Goal: Task Accomplishment & Management: Complete application form

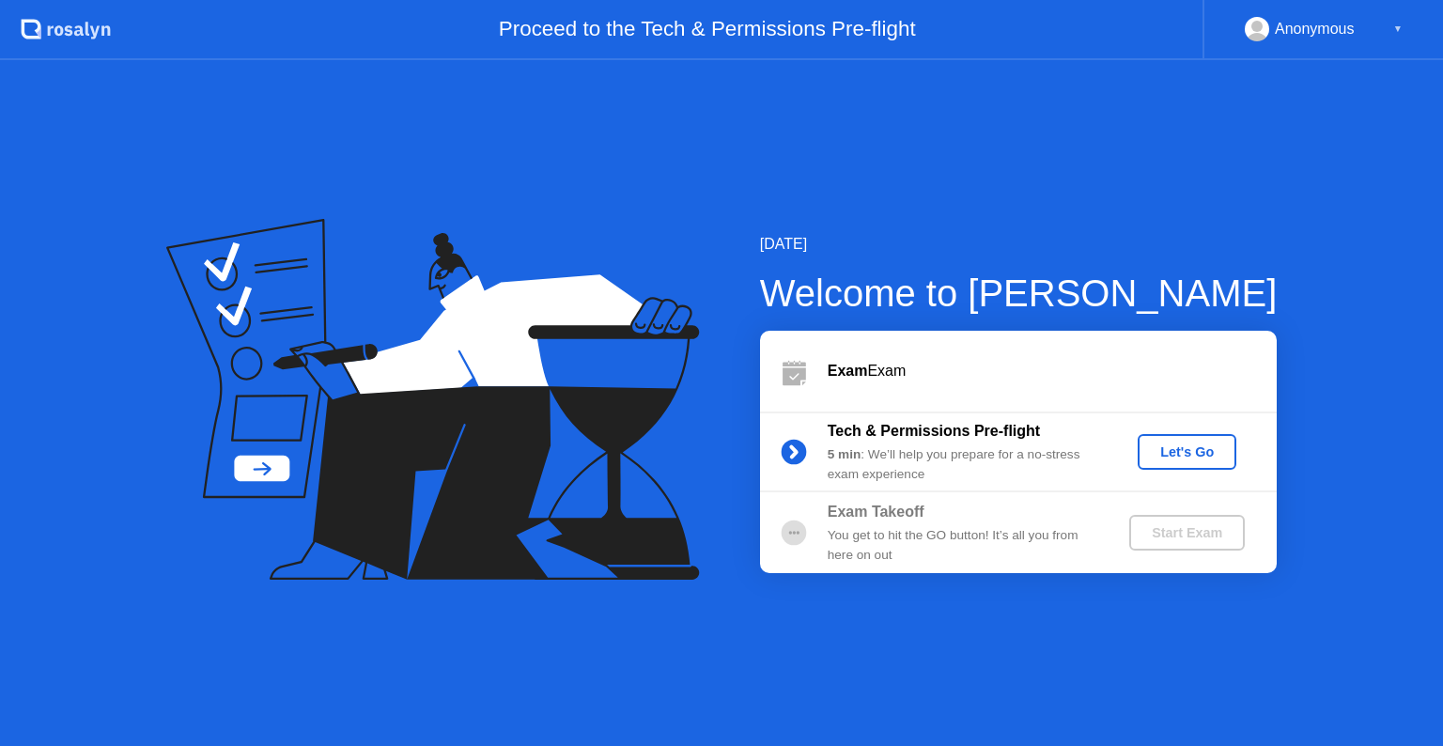
click at [1159, 434] on button "Let's Go" at bounding box center [1186, 452] width 99 height 36
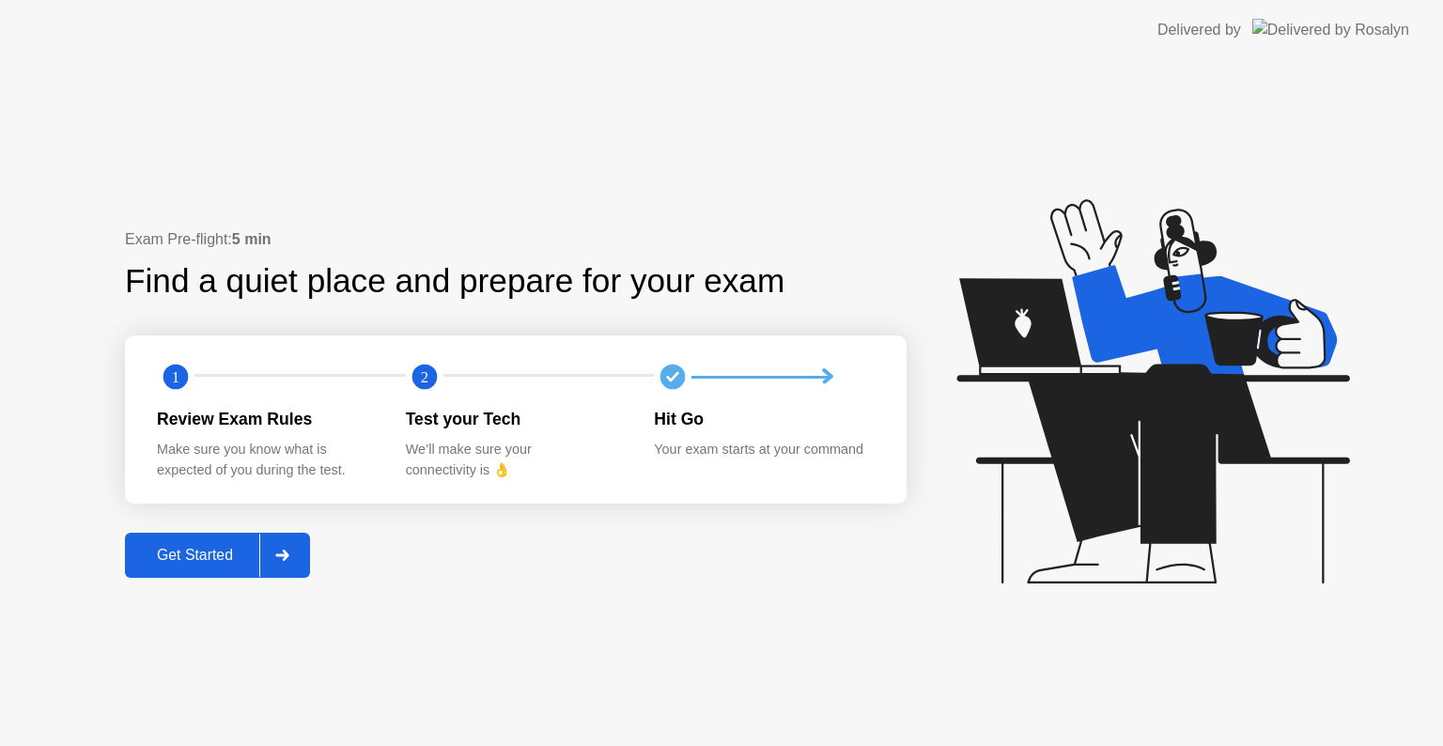
click at [284, 567] on div at bounding box center [281, 555] width 45 height 43
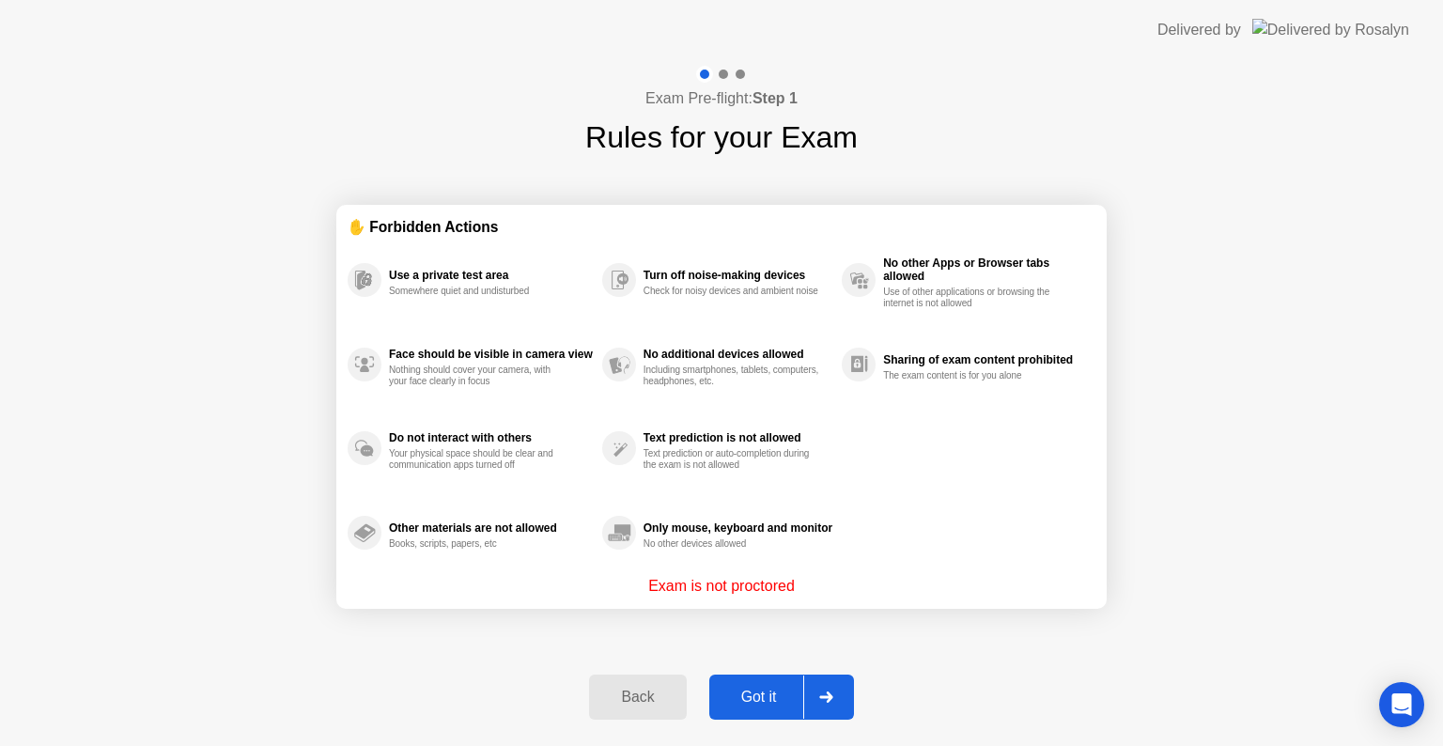
click at [774, 701] on div "Got it" at bounding box center [759, 696] width 88 height 17
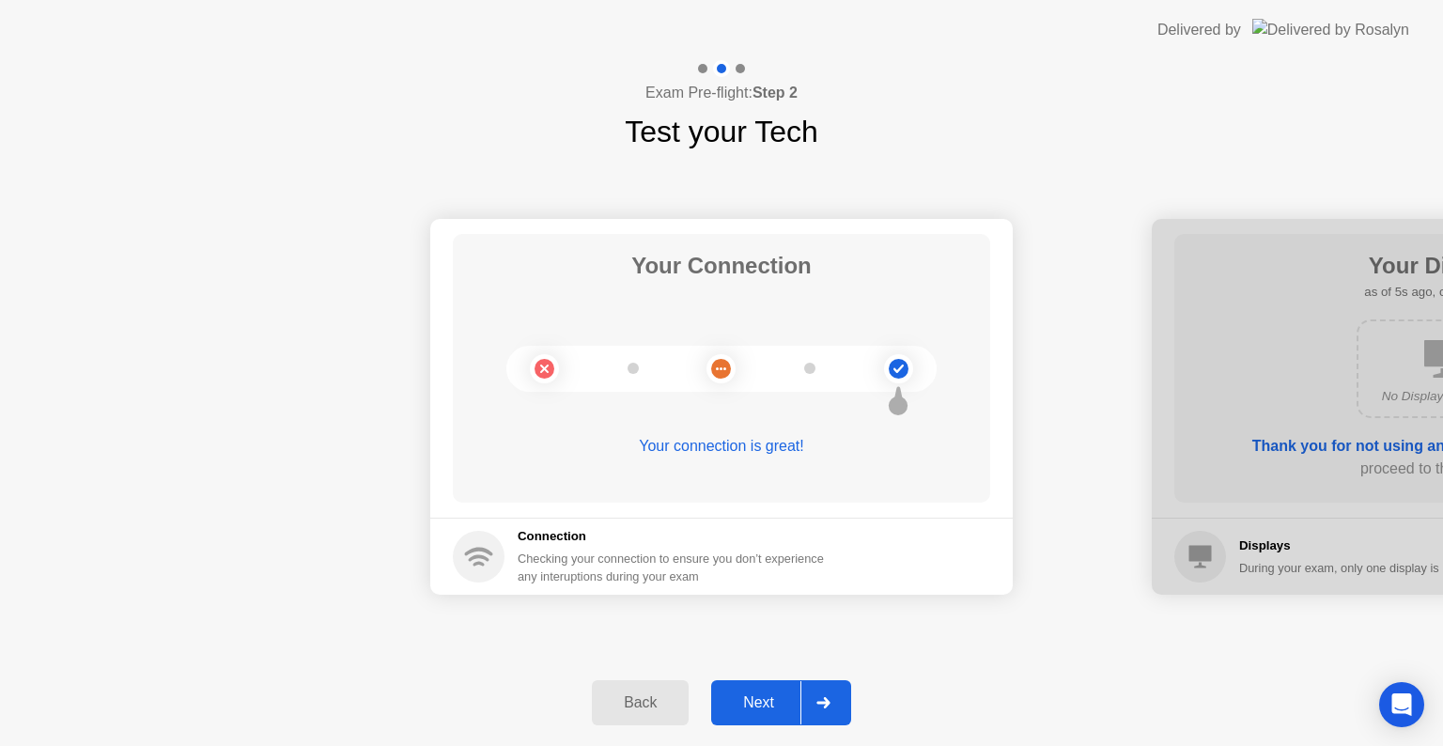
click at [816, 697] on icon at bounding box center [823, 702] width 14 height 11
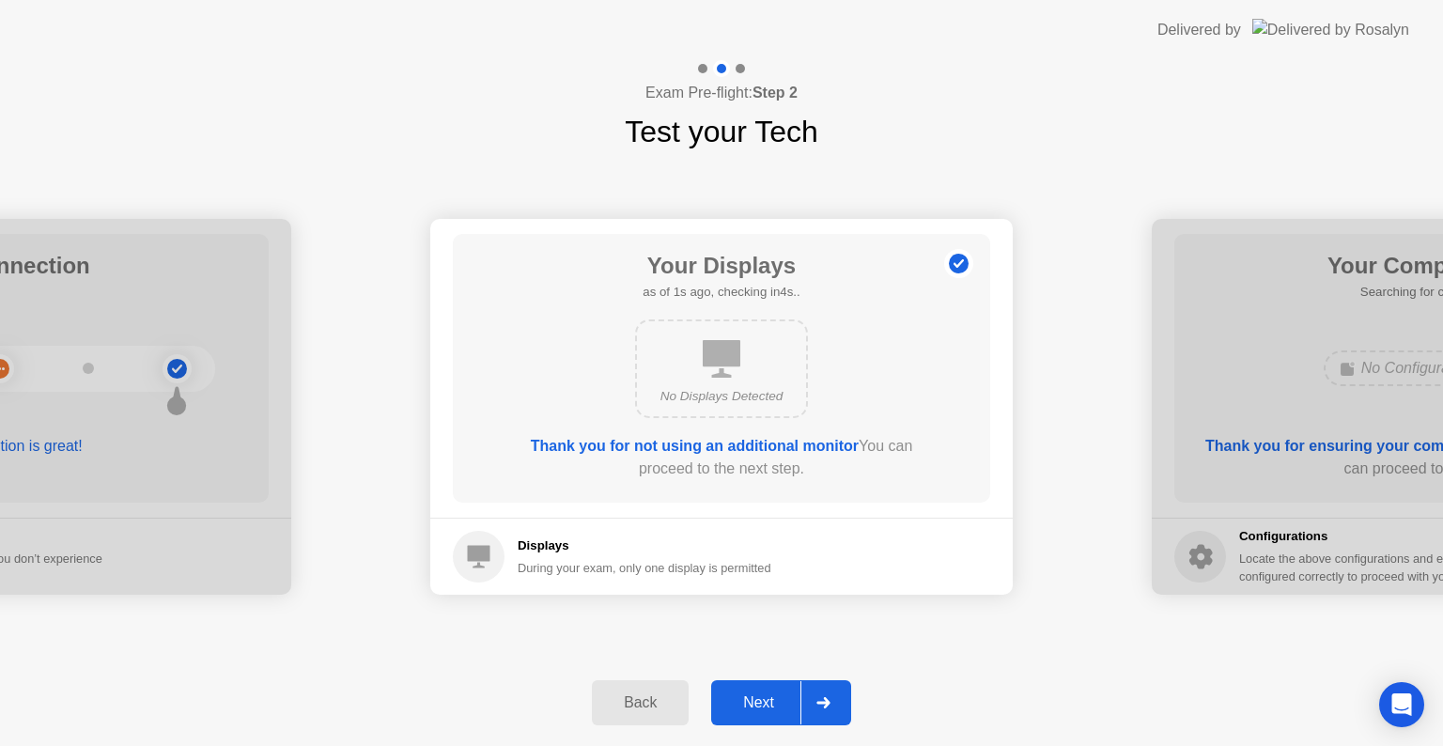
click at [819, 697] on icon at bounding box center [823, 702] width 14 height 11
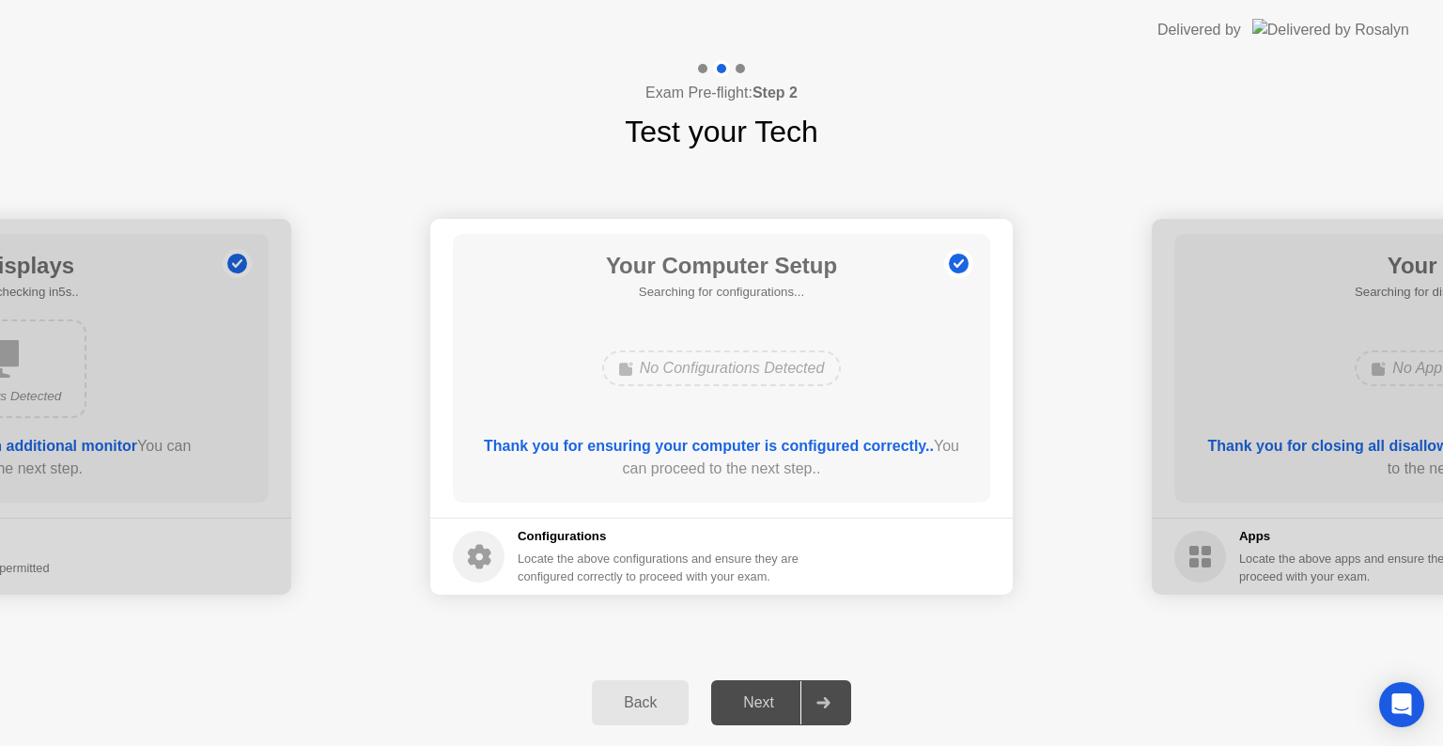
click at [819, 697] on icon at bounding box center [823, 702] width 14 height 11
click at [841, 704] on div at bounding box center [822, 702] width 45 height 43
click at [810, 707] on div at bounding box center [822, 702] width 45 height 43
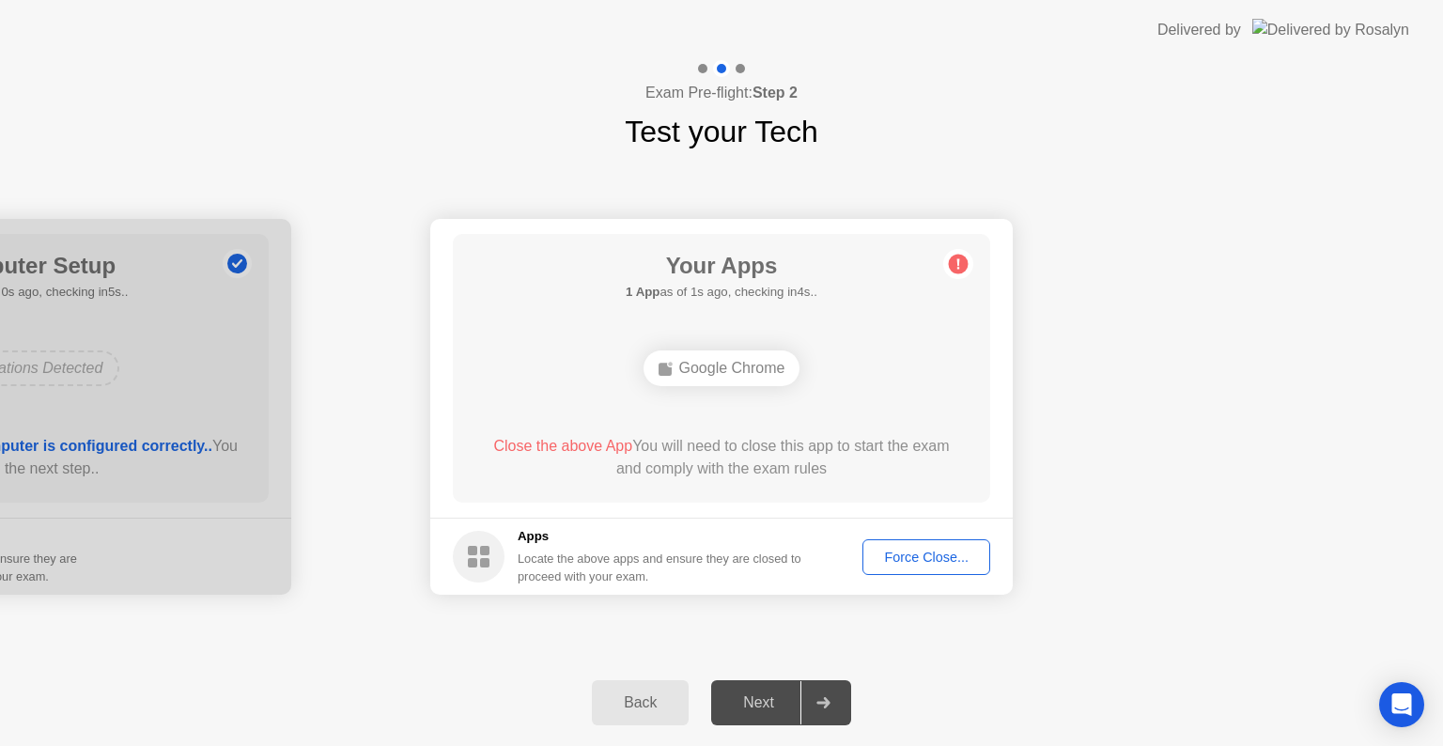
click at [920, 560] on div "Force Close..." at bounding box center [926, 556] width 115 height 15
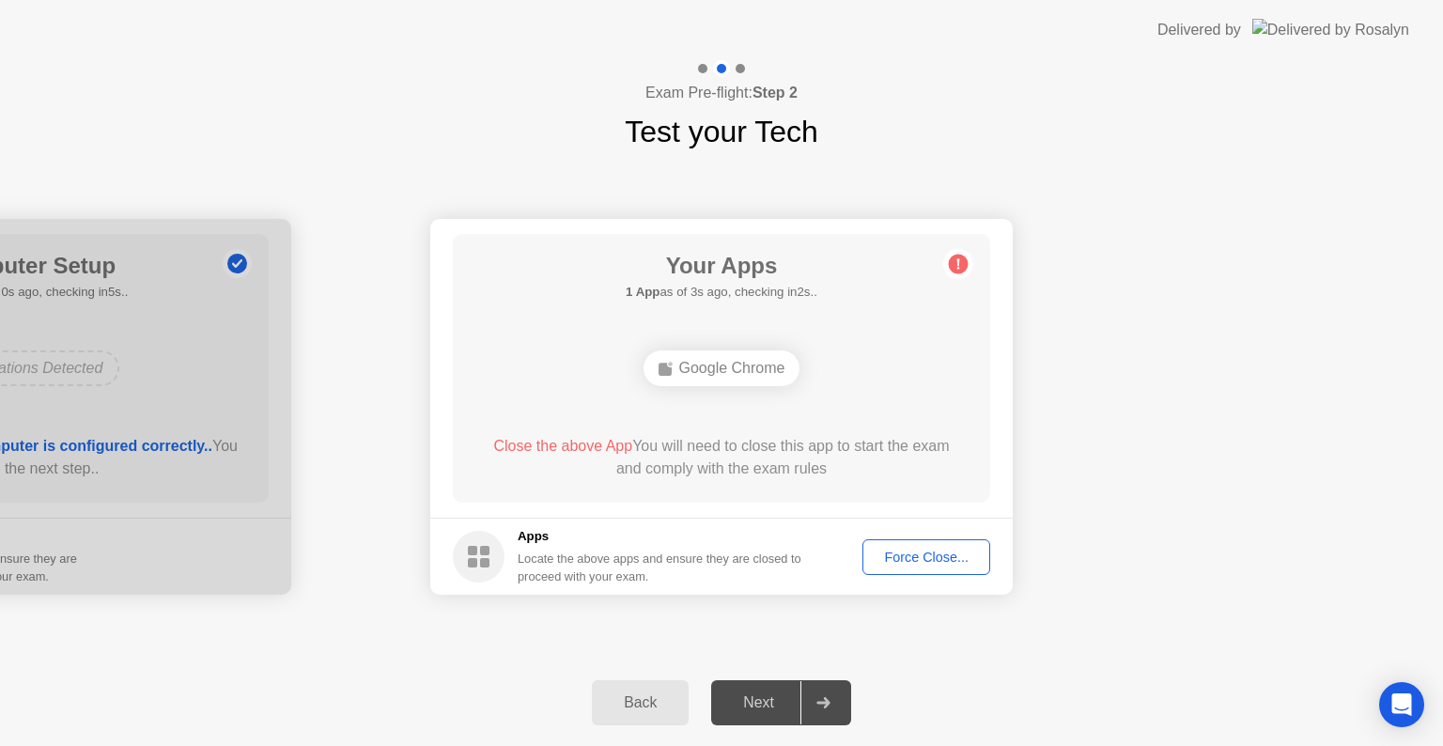
click at [668, 704] on div "Back" at bounding box center [639, 702] width 85 height 17
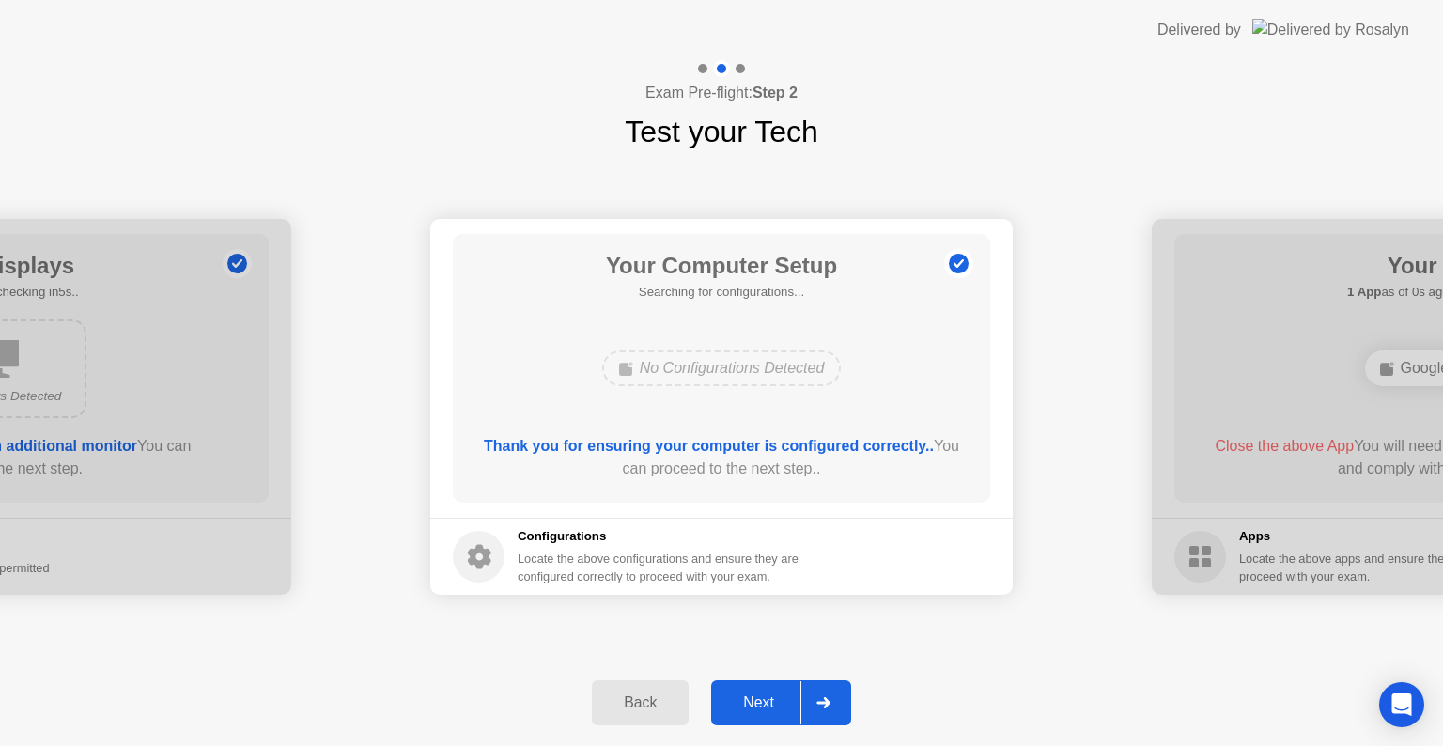
click at [706, 702] on div "Back Next" at bounding box center [721, 702] width 1443 height 86
click at [727, 705] on div "Next" at bounding box center [759, 702] width 84 height 17
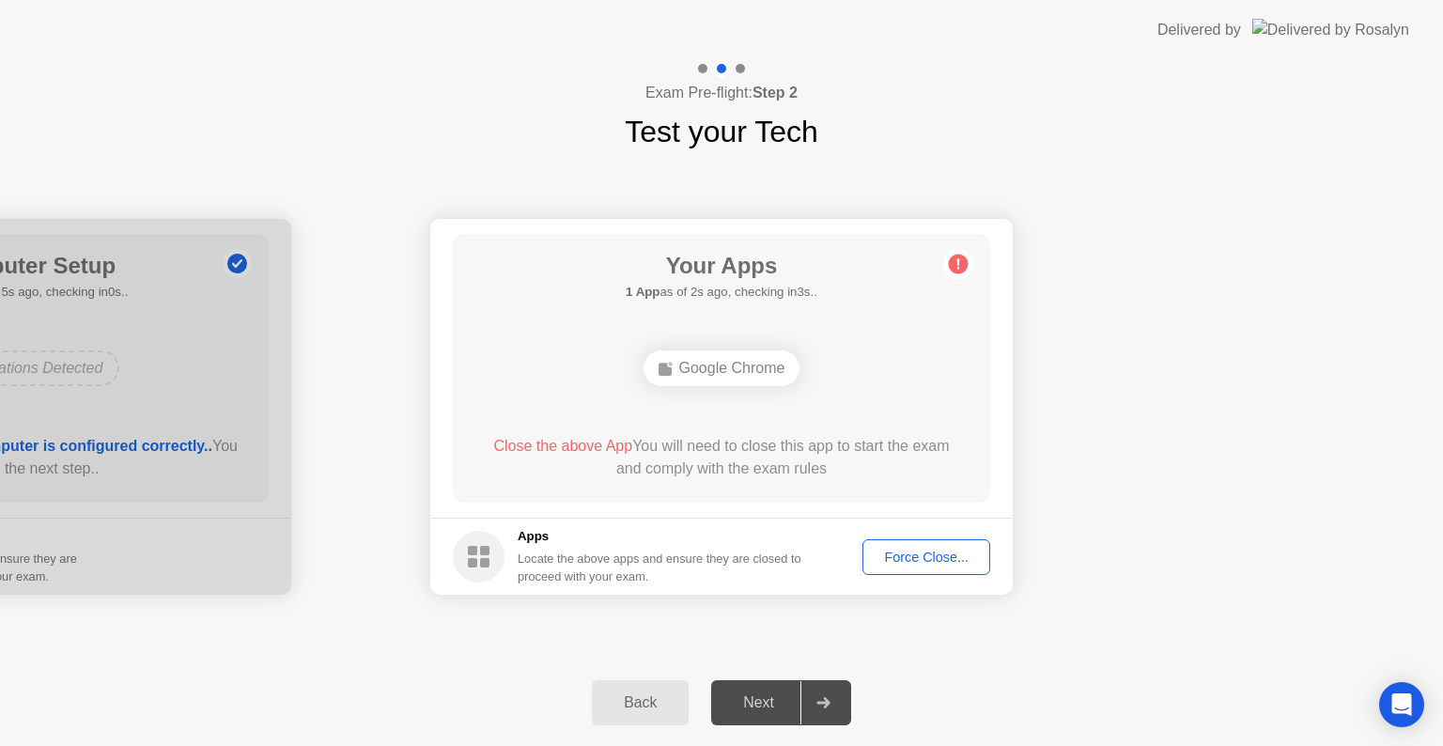
click at [919, 557] on div "Force Close..." at bounding box center [926, 556] width 115 height 15
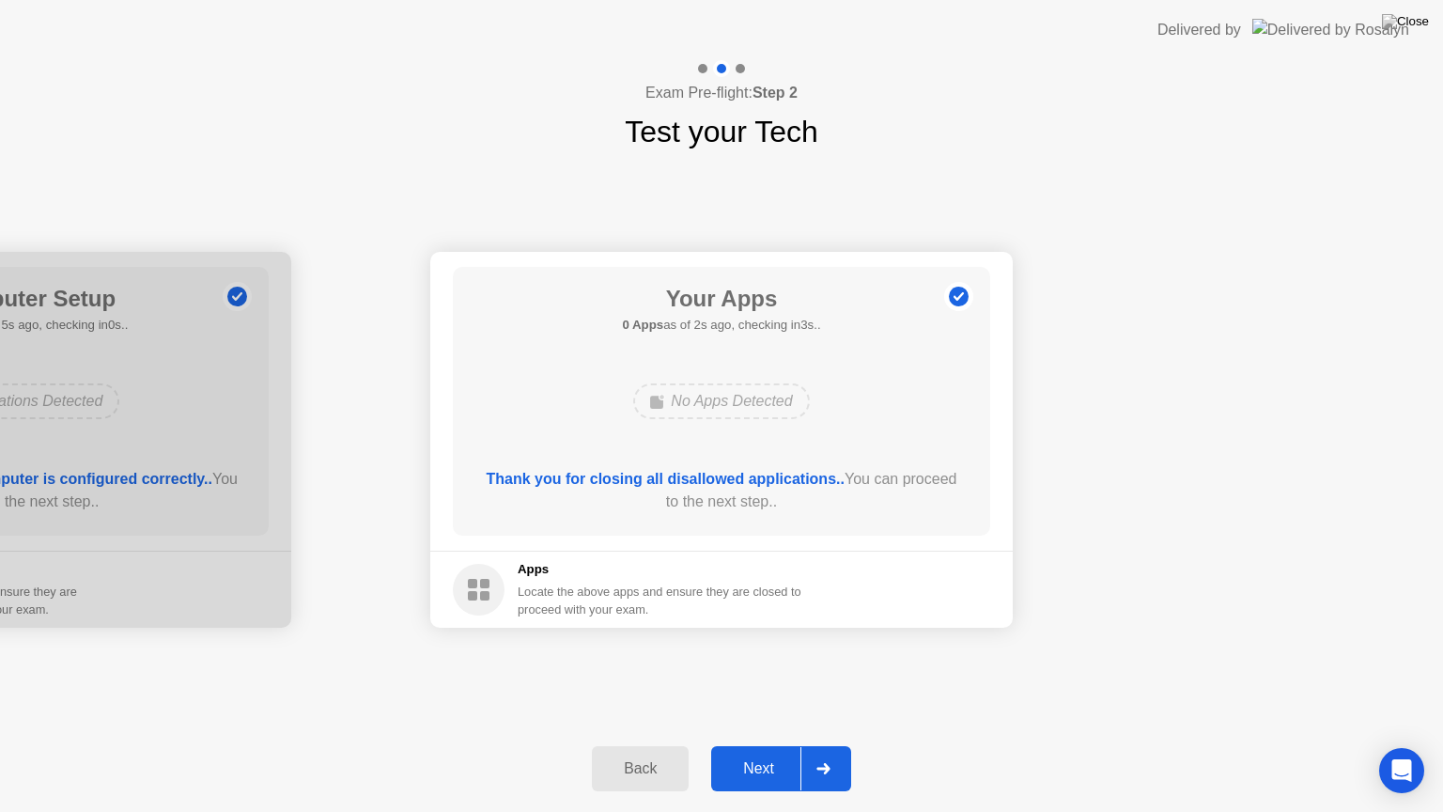
click at [843, 745] on div at bounding box center [822, 768] width 45 height 43
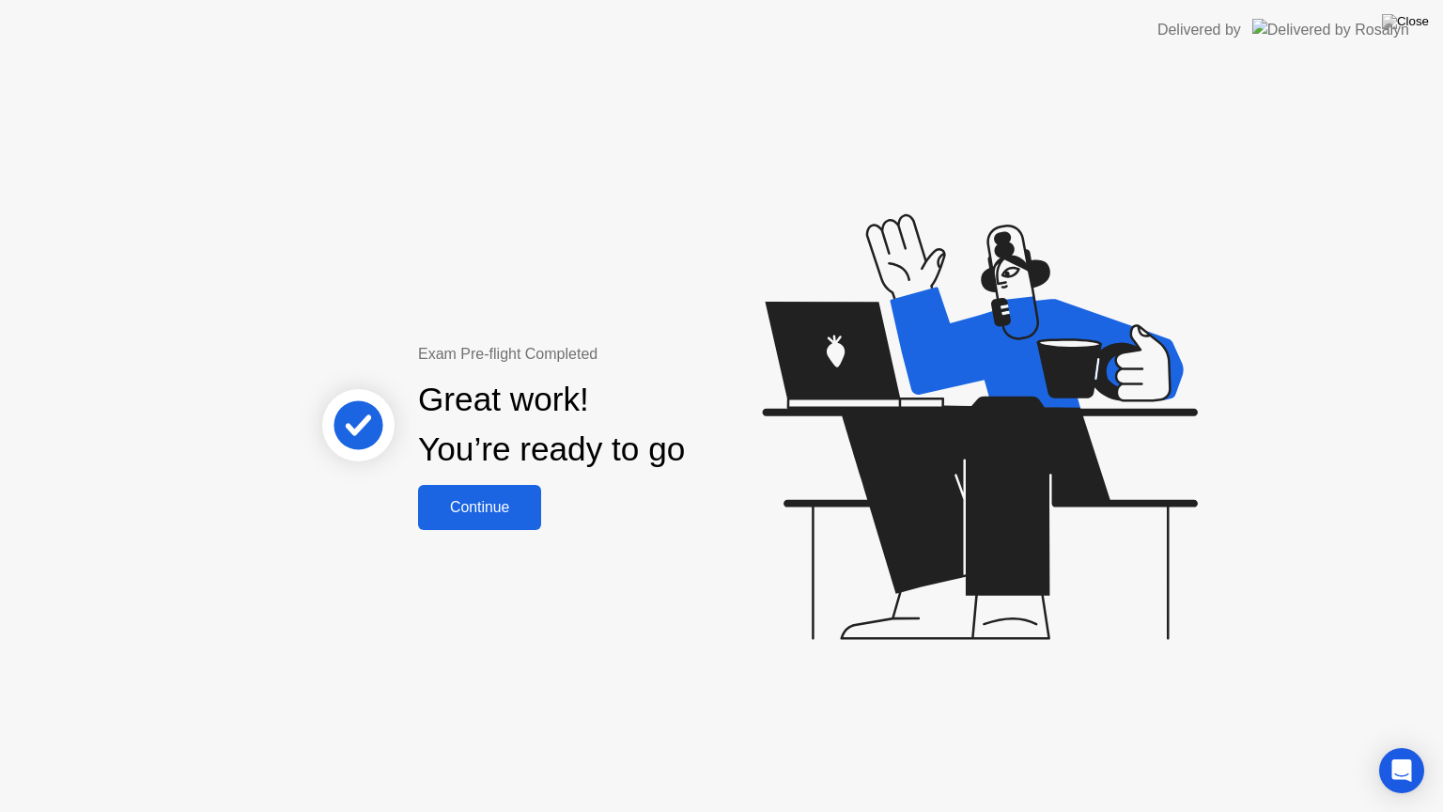
click at [473, 494] on button "Continue" at bounding box center [479, 507] width 123 height 45
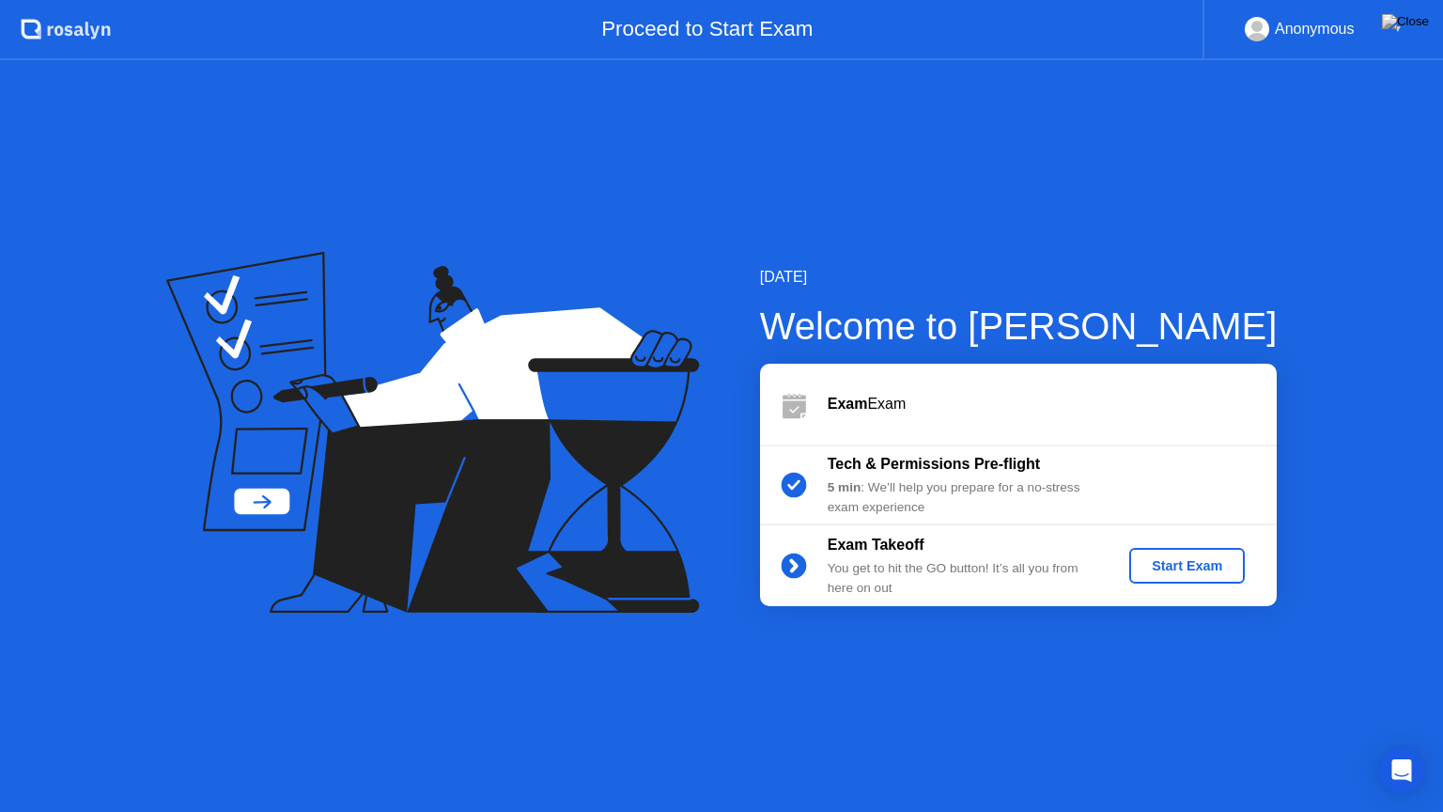
click at [1161, 565] on div "Start Exam" at bounding box center [1187, 565] width 101 height 15
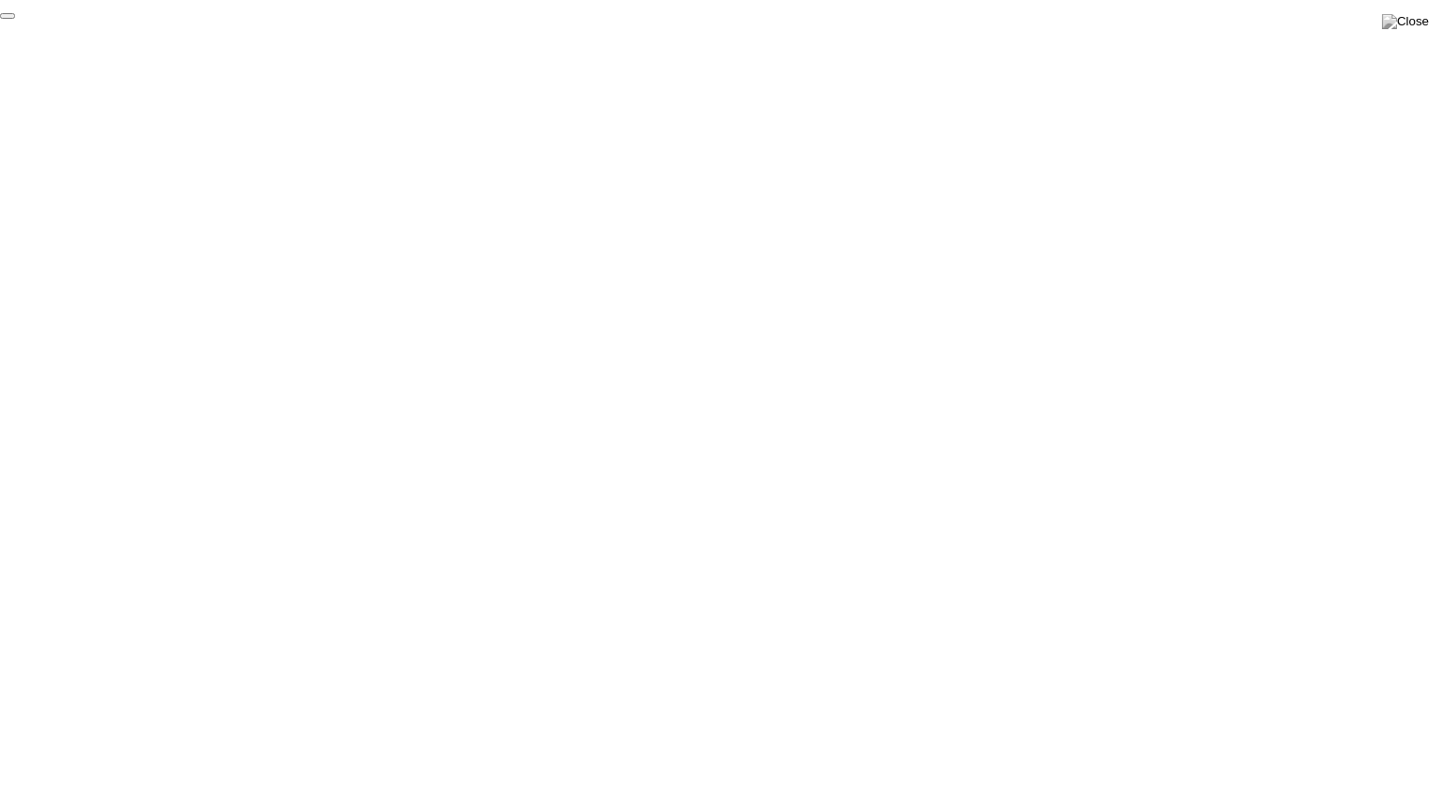
click div "End Proctoring Session"
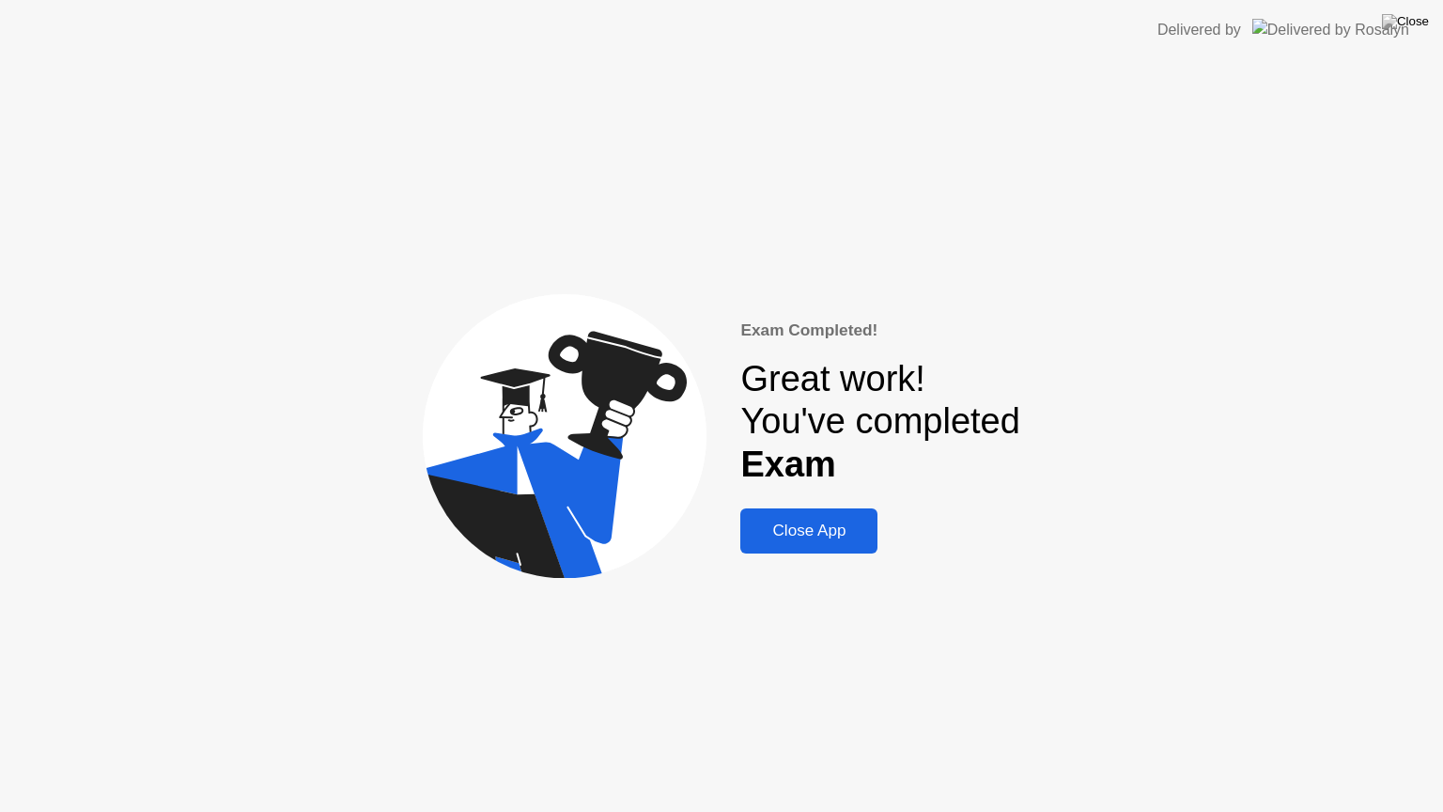
click at [830, 537] on div "Close App" at bounding box center [809, 530] width 126 height 19
